Goal: Task Accomplishment & Management: Complete application form

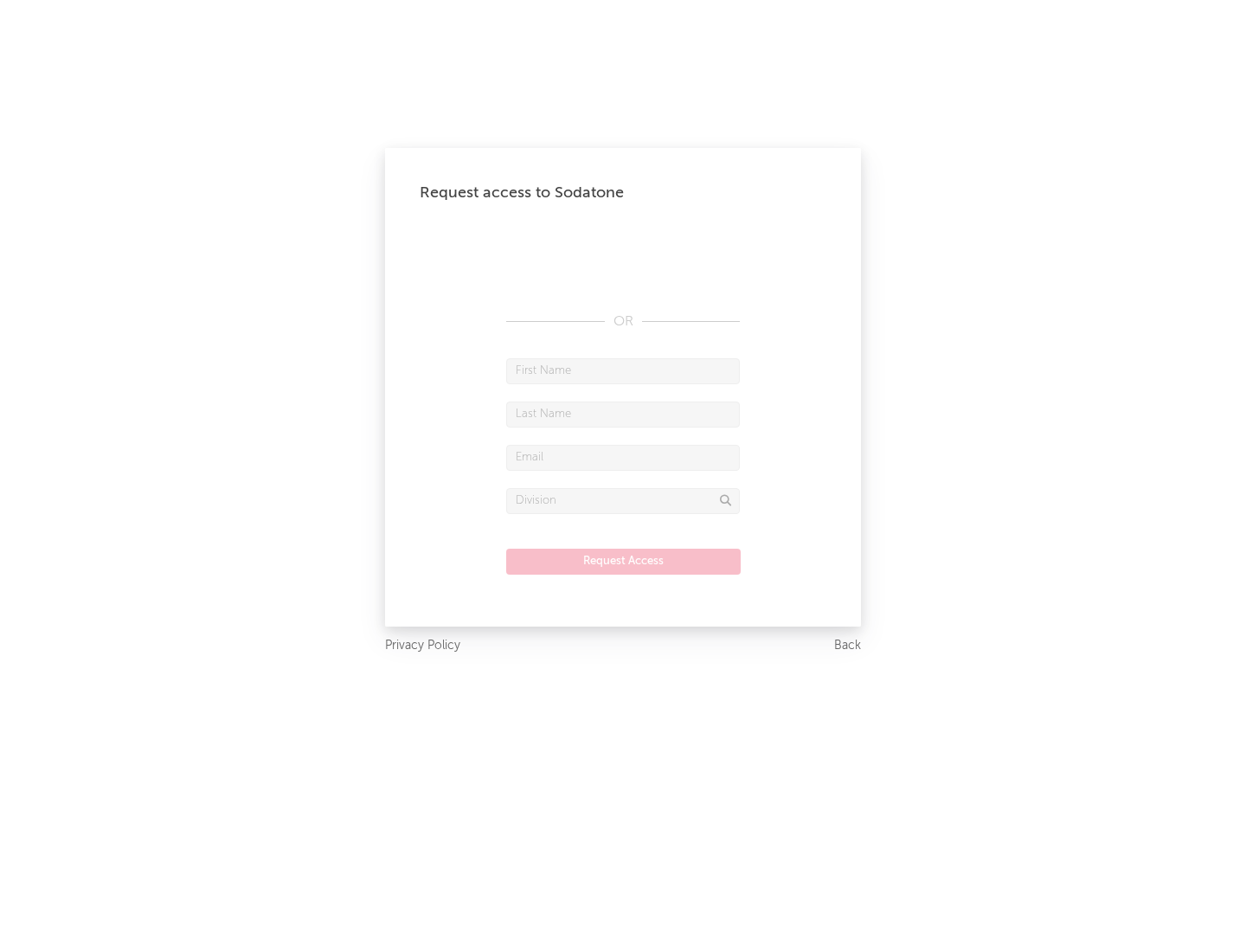
click at [623, 370] on input "text" at bounding box center [623, 371] width 234 height 26
type input "[PERSON_NAME]"
click at [623, 413] on input "text" at bounding box center [623, 415] width 234 height 26
type input "[PERSON_NAME]"
click at [623, 457] on input "text" at bounding box center [623, 458] width 234 height 26
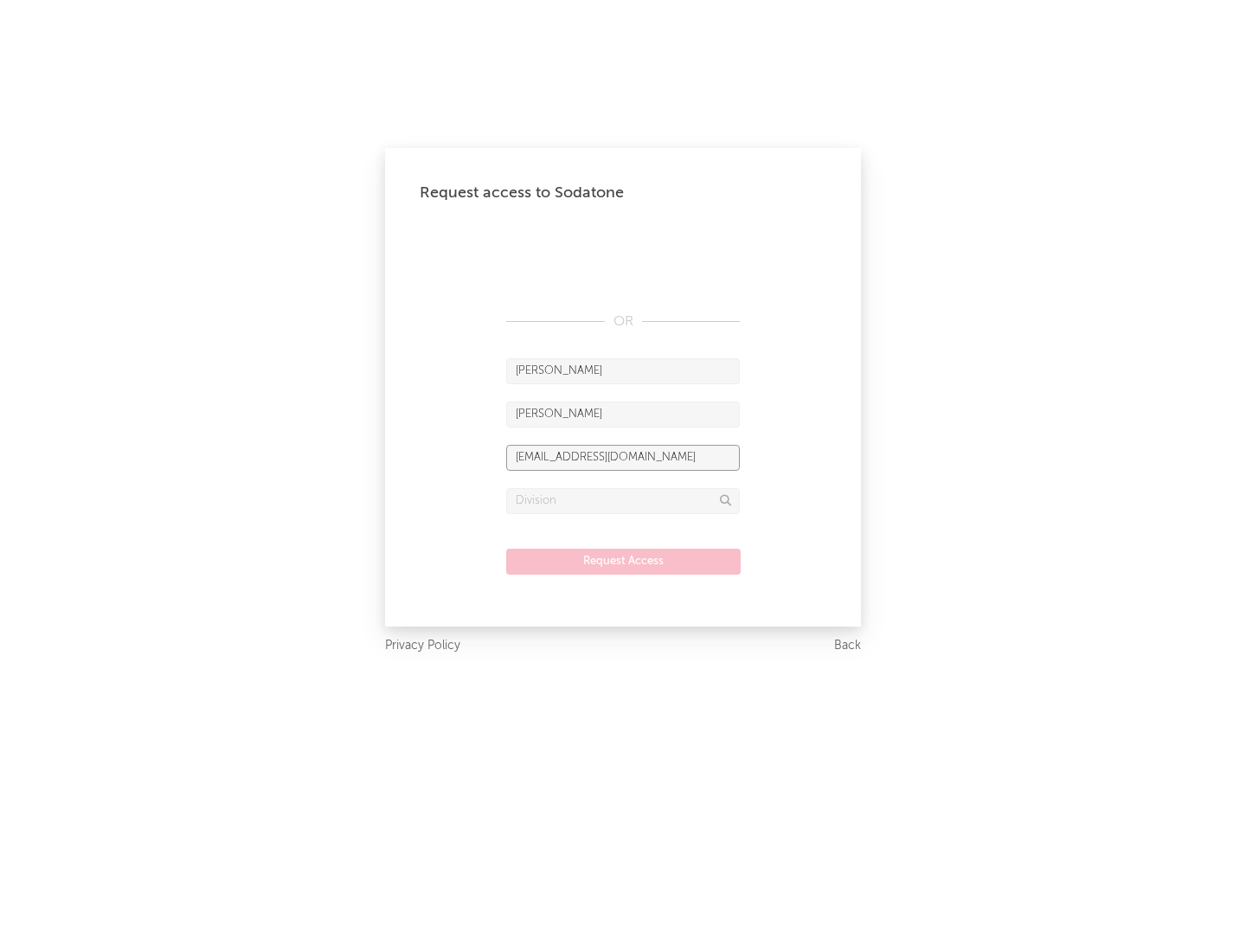
type input "[EMAIL_ADDRESS][DOMAIN_NAME]"
click at [623, 500] on input "text" at bounding box center [623, 501] width 234 height 26
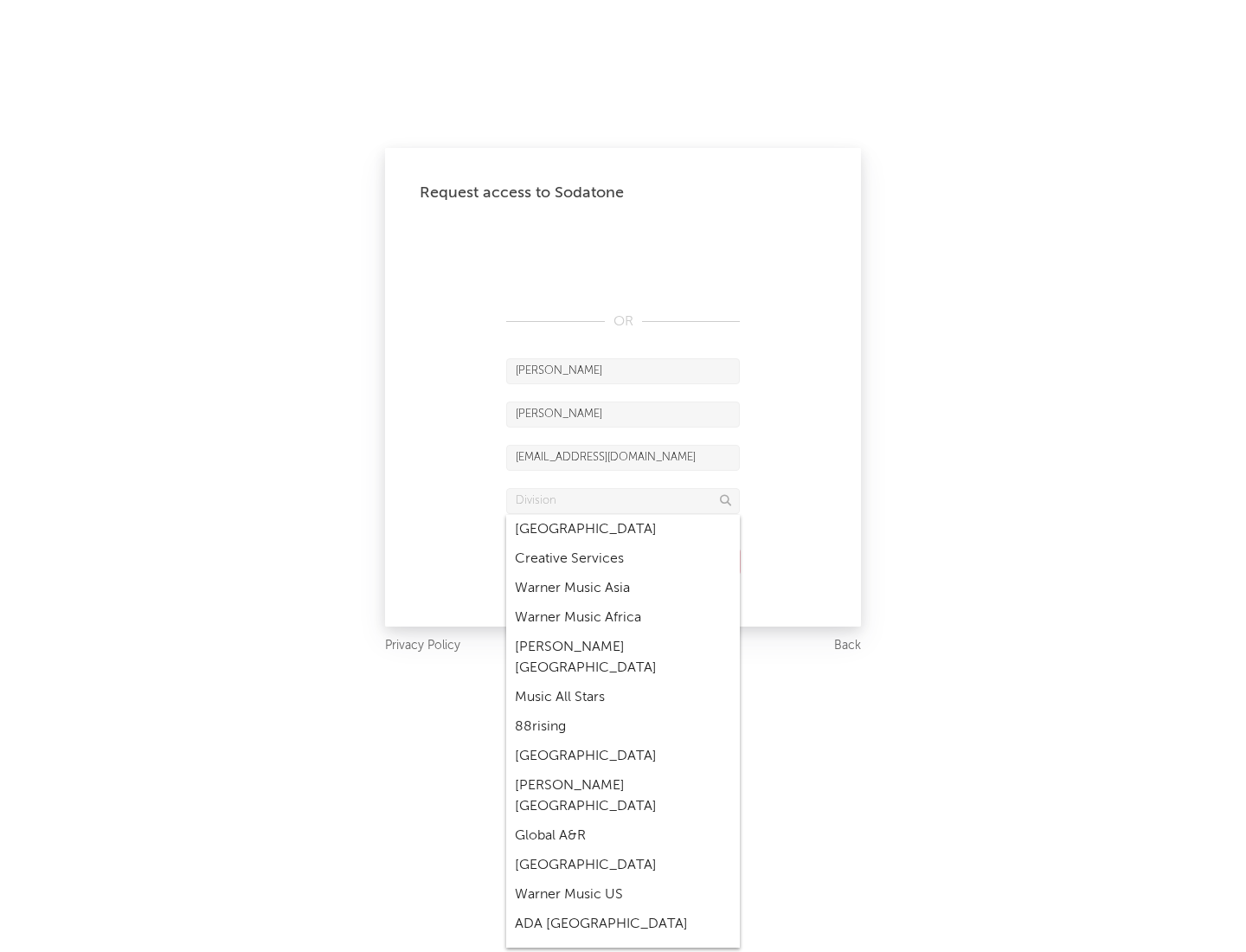
click at [623, 683] on div "Music All Stars" at bounding box center [623, 697] width 234 height 29
type input "Music All Stars"
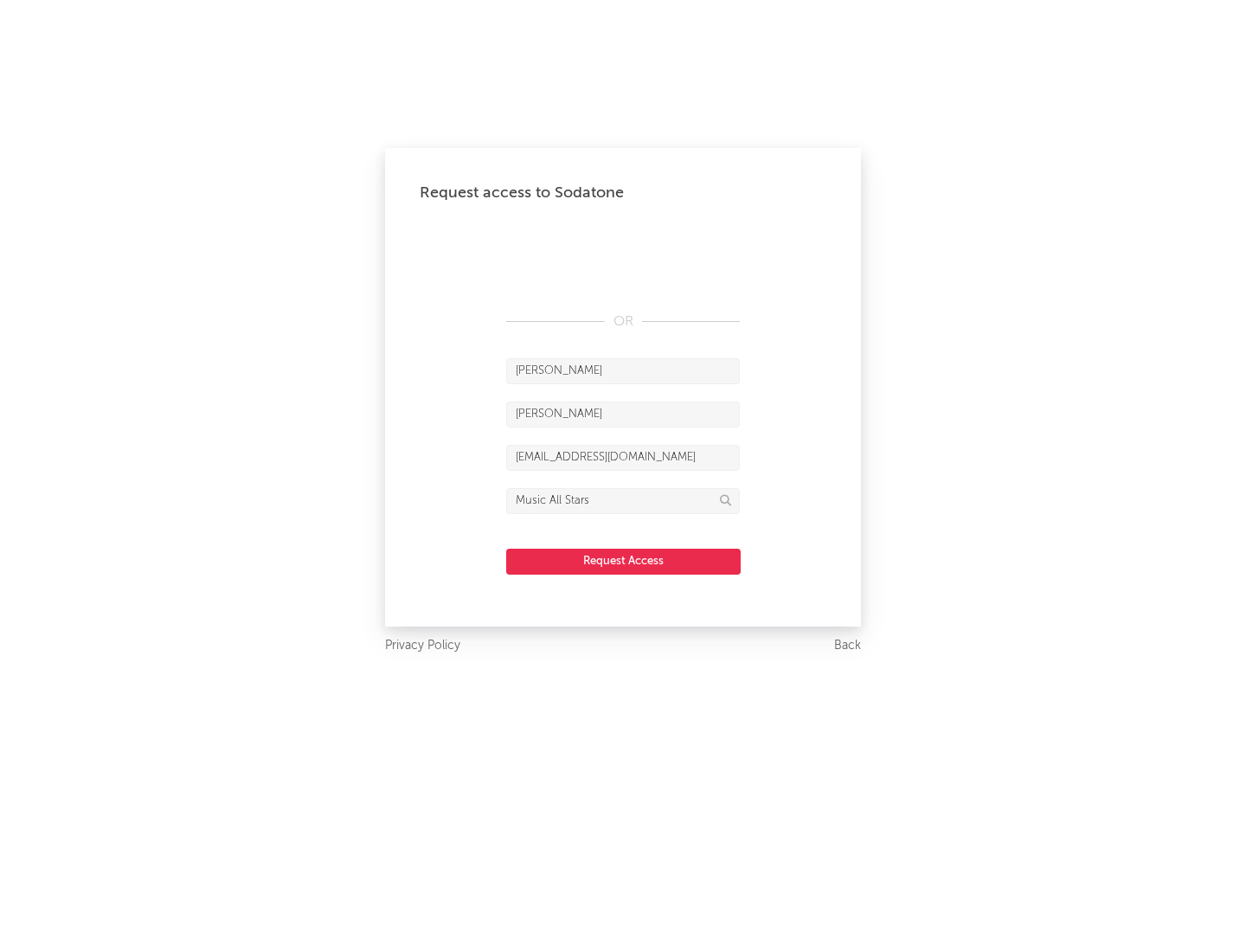
click at [623, 560] on button "Request Access" at bounding box center [623, 561] width 235 height 26
